Goal: Navigation & Orientation: Find specific page/section

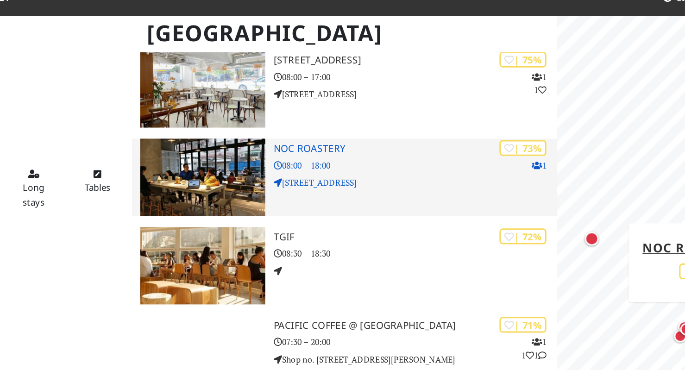
scroll to position [742, 0]
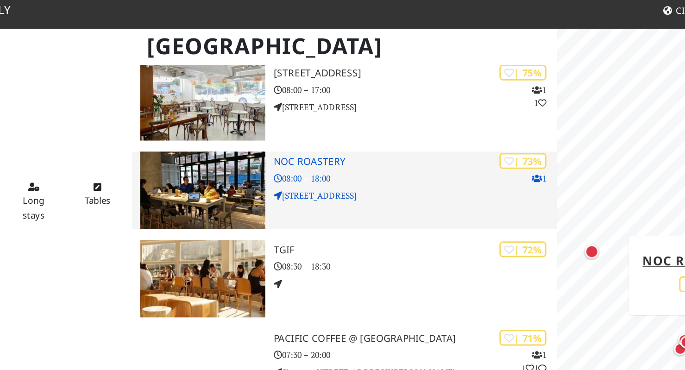
click at [213, 117] on img at bounding box center [219, 132] width 84 height 52
